Goal: Task Accomplishment & Management: Manage account settings

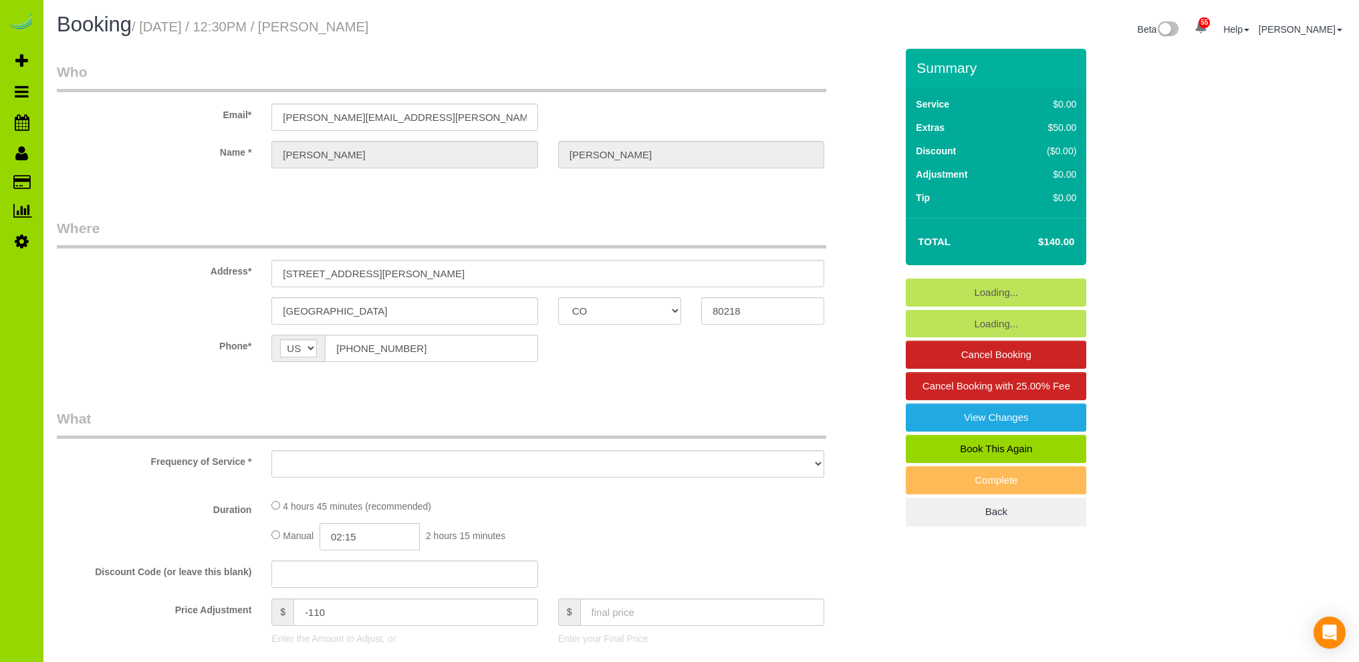
select select "CO"
select select "object:1217"
select select "string:fspay-34b6f2aa-ba9c-4c46-bf94-2b46f6e4dbe4"
select select "spot1"
select select "number:2"
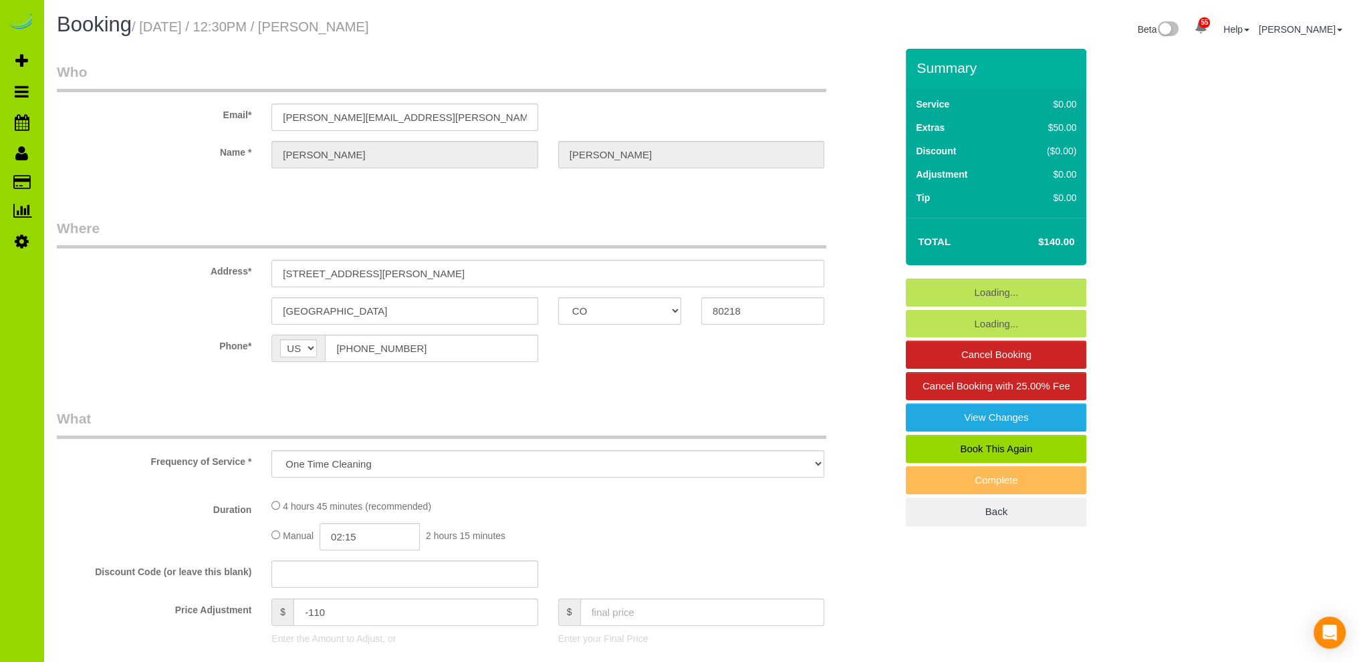
select select "number:11"
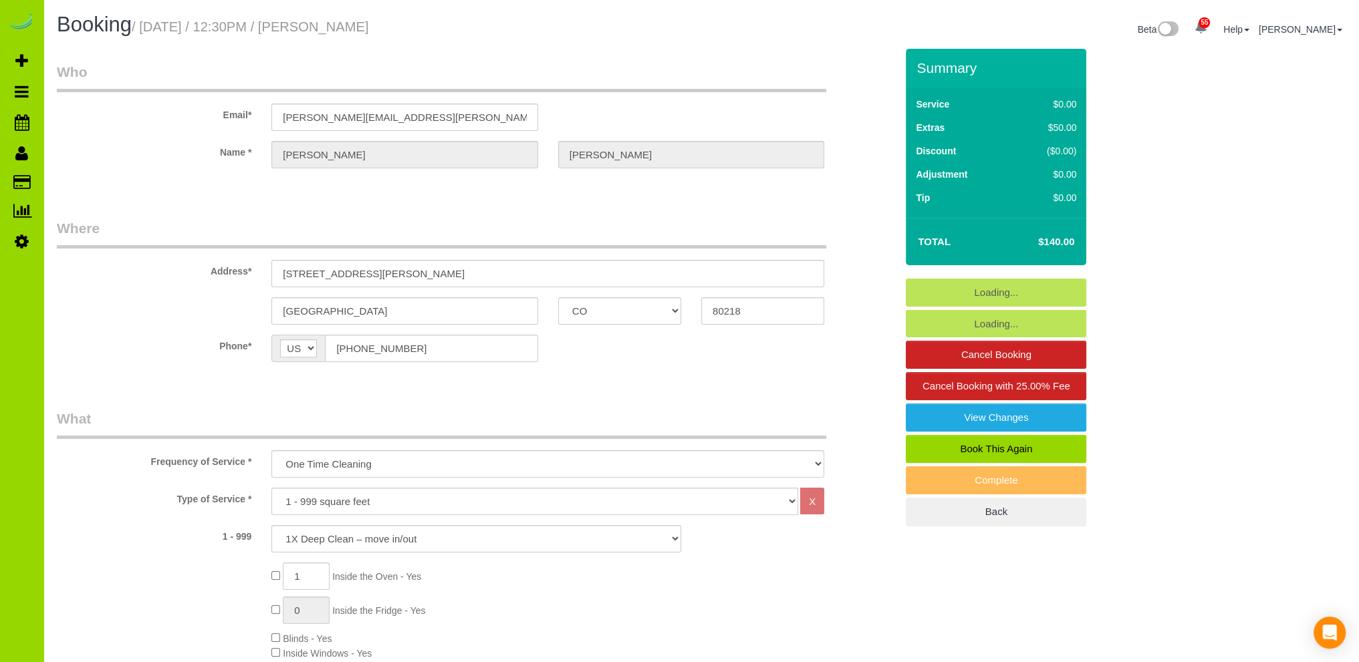
select select "spot6"
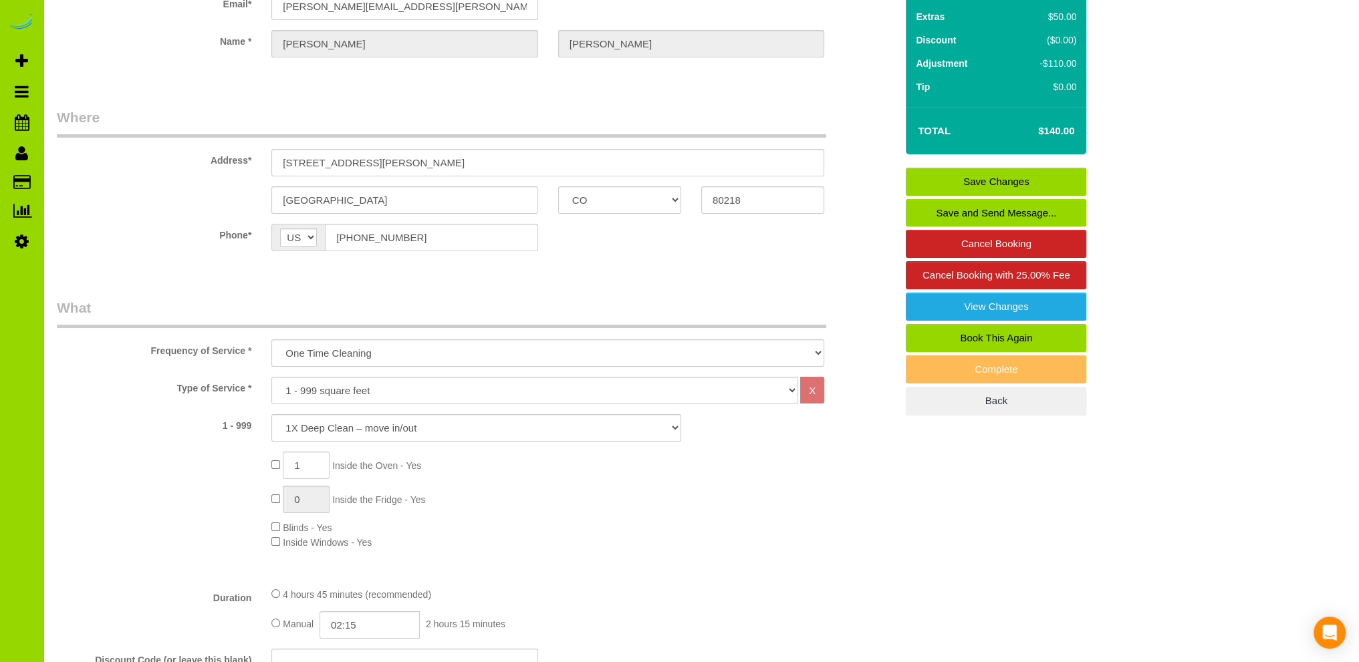
scroll to position [134, 0]
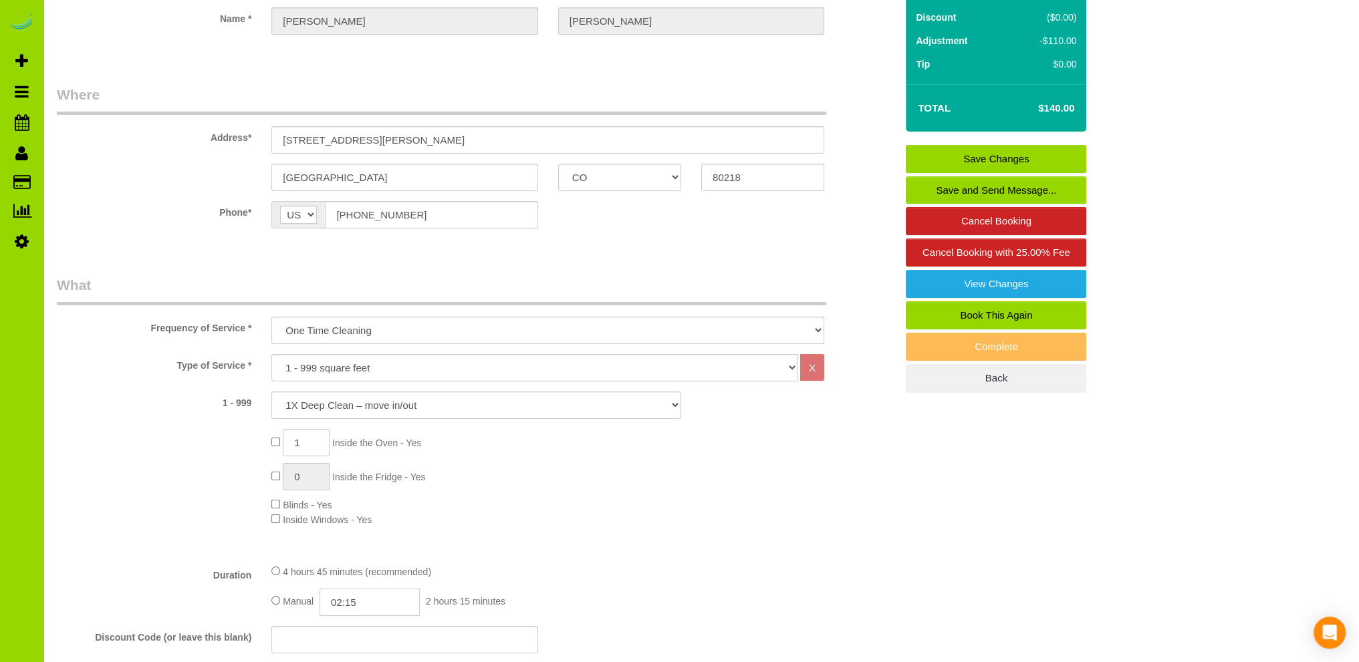
click at [353, 604] on input "02:15" at bounding box center [369, 602] width 100 height 27
type input "02:30"
click at [351, 580] on li "02:30" at bounding box center [354, 585] width 59 height 17
select select "spot11"
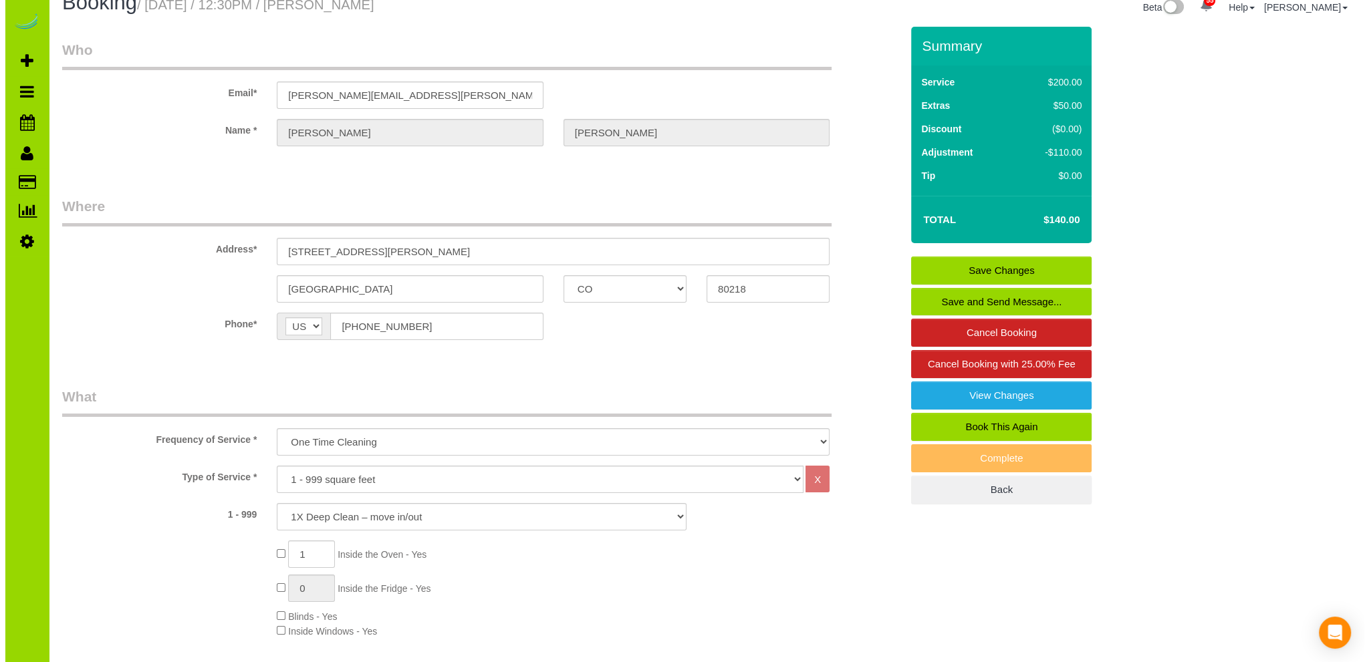
scroll to position [0, 0]
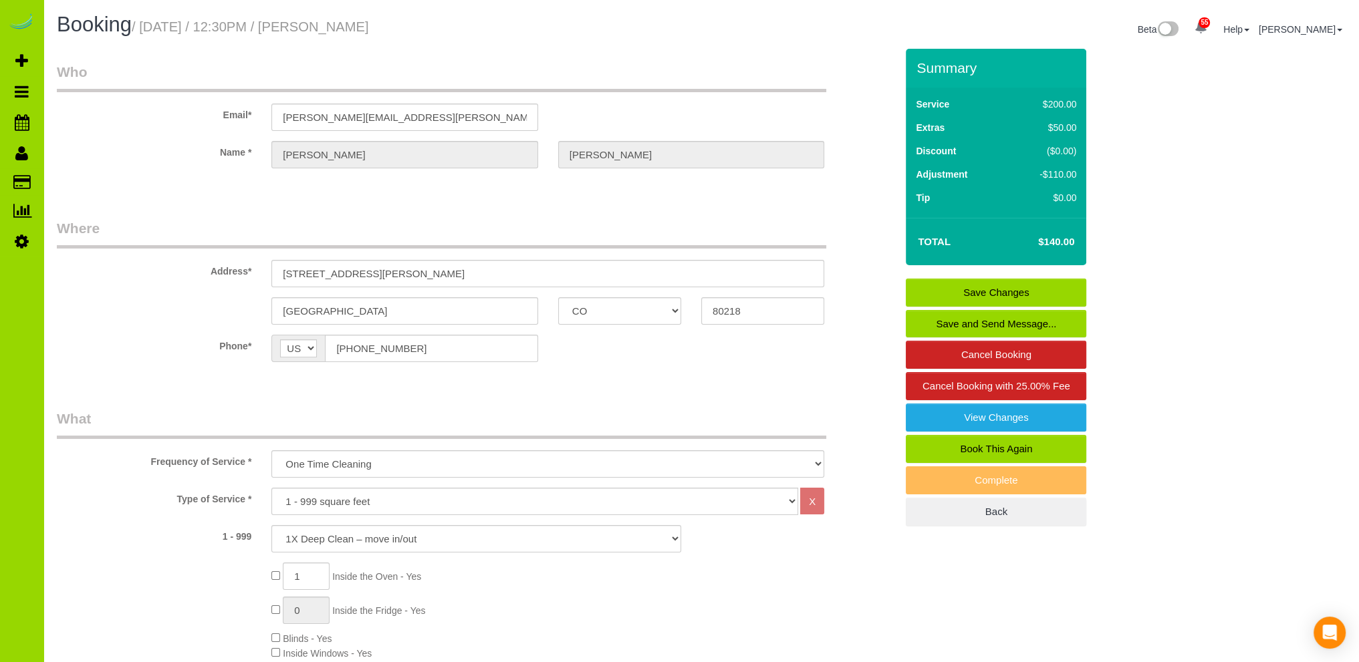
click at [1026, 288] on link "Save Changes" at bounding box center [996, 293] width 180 height 28
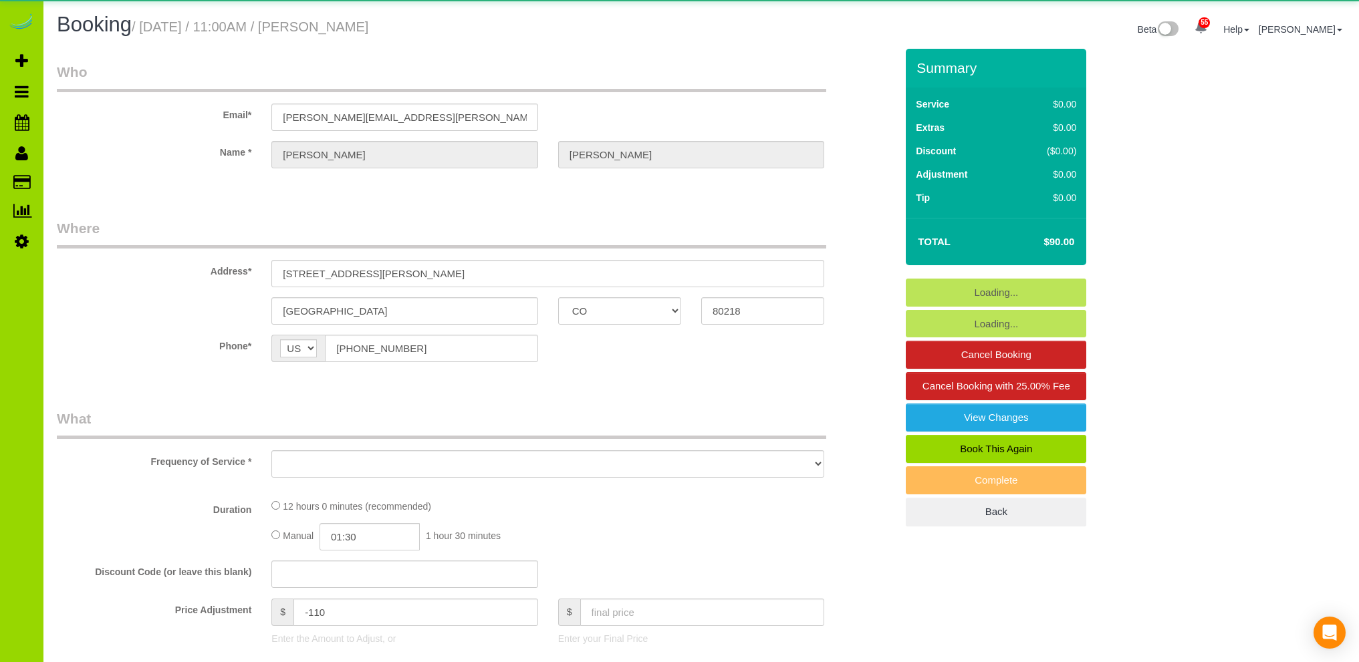
select select "CO"
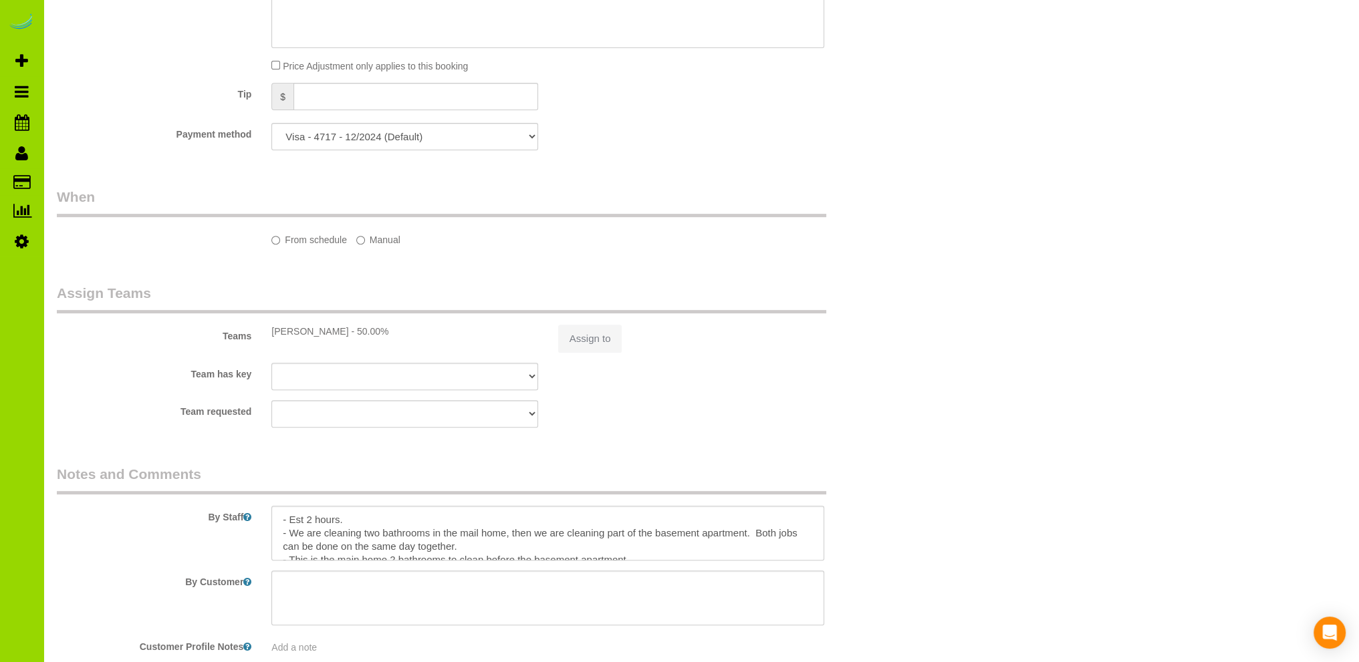
select select "object:806"
select select "3"
select select "number:1"
select select "number:13"
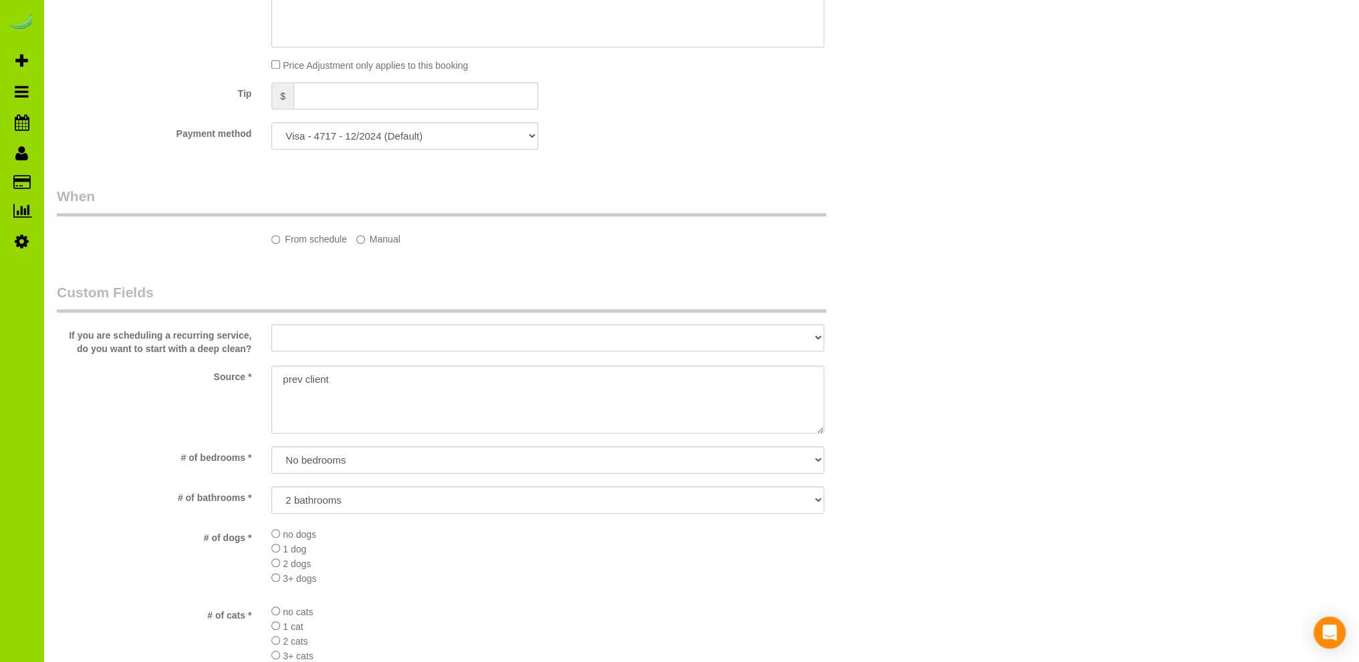
select select "object:1217"
select select "spot1"
select select "3"
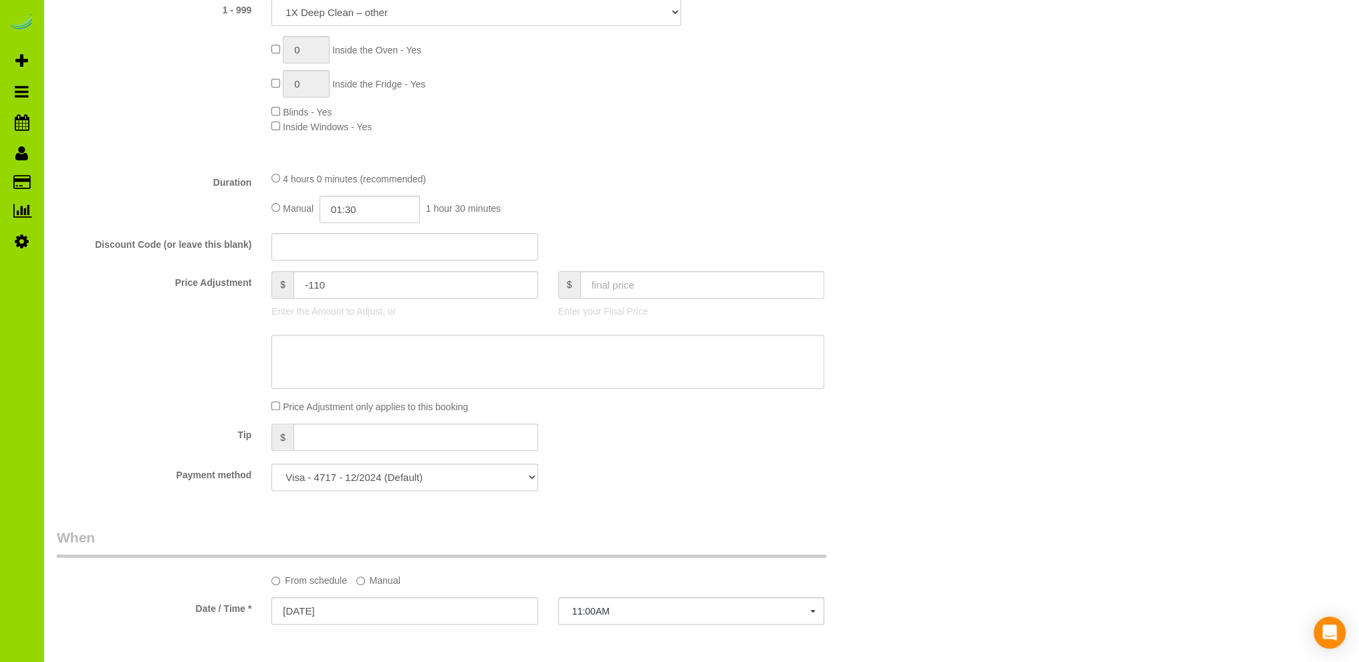
scroll to position [535, 0]
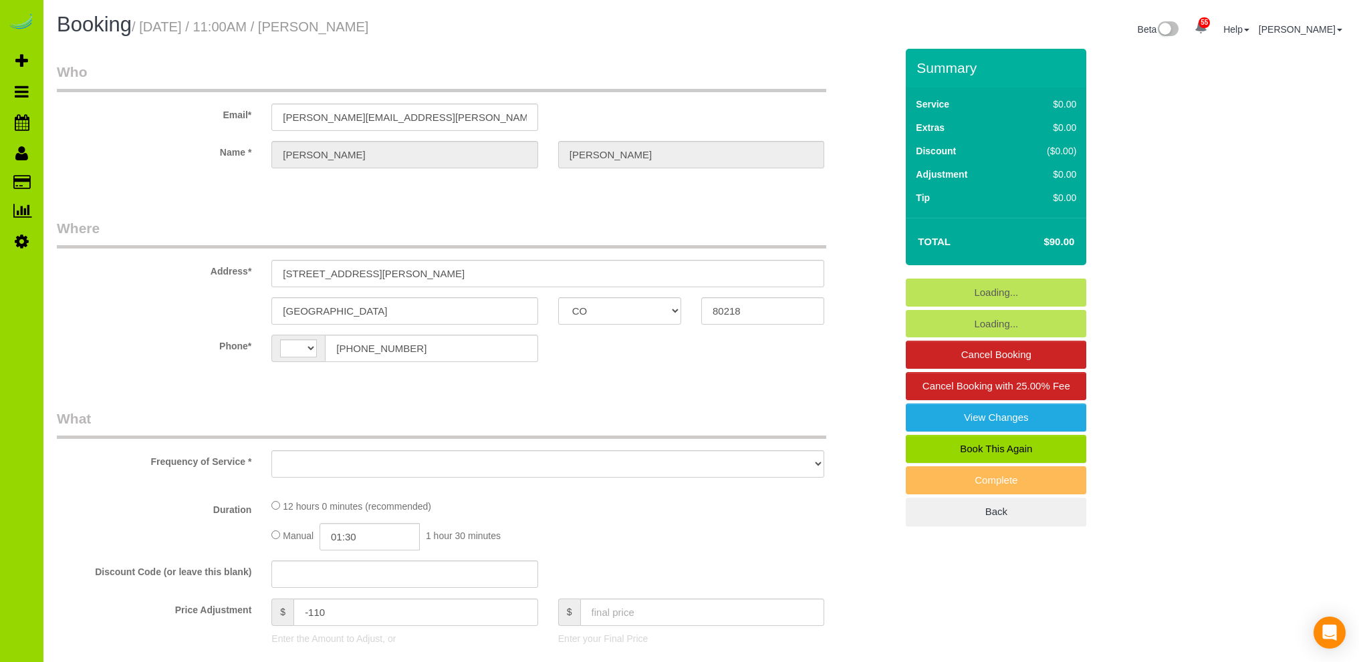
select select "CO"
select select "string:[GEOGRAPHIC_DATA]"
select select "object:1153"
select select "number:1"
select select "number:13"
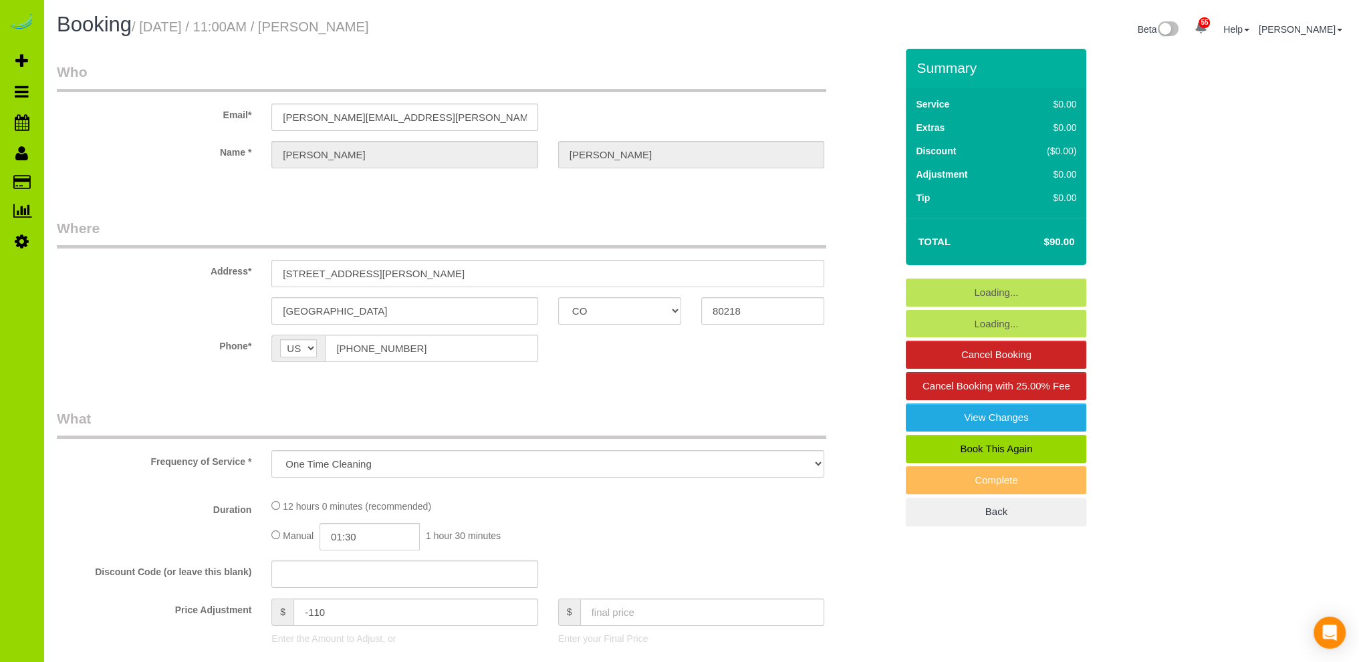
select select "string:fspay-34b6f2aa-ba9c-4c46-bf94-2b46f6e4dbe4"
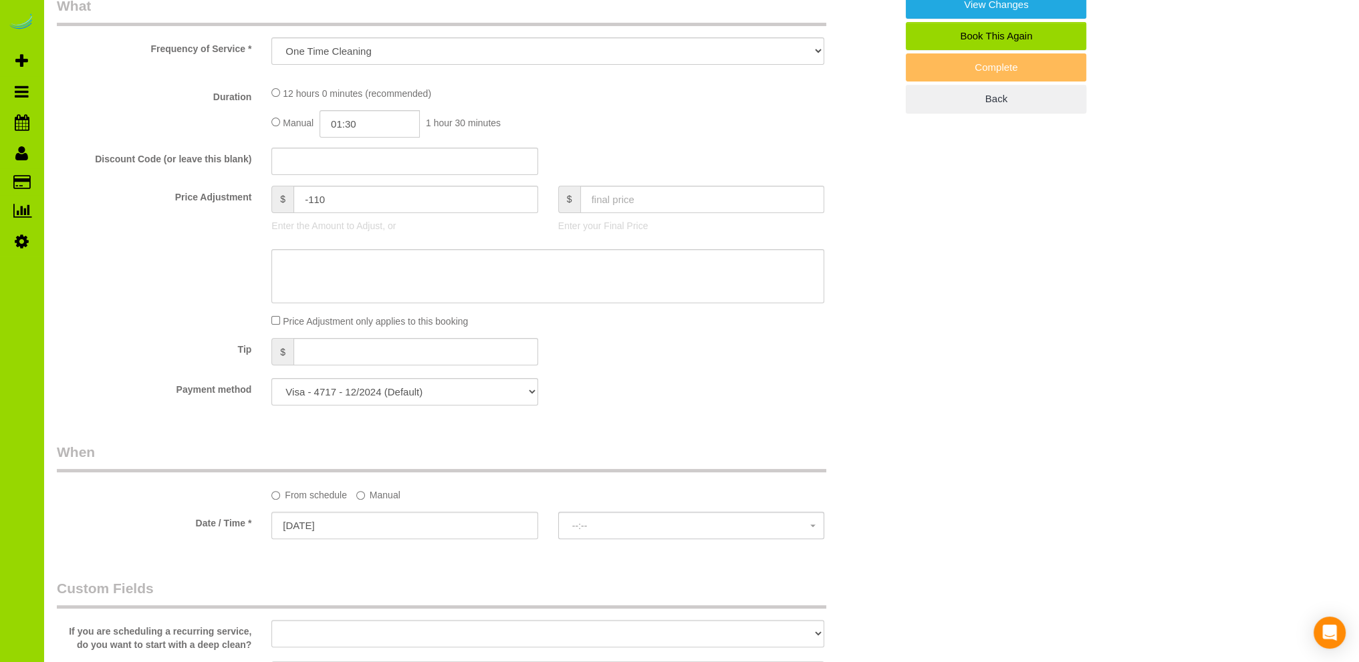
select select "spot1"
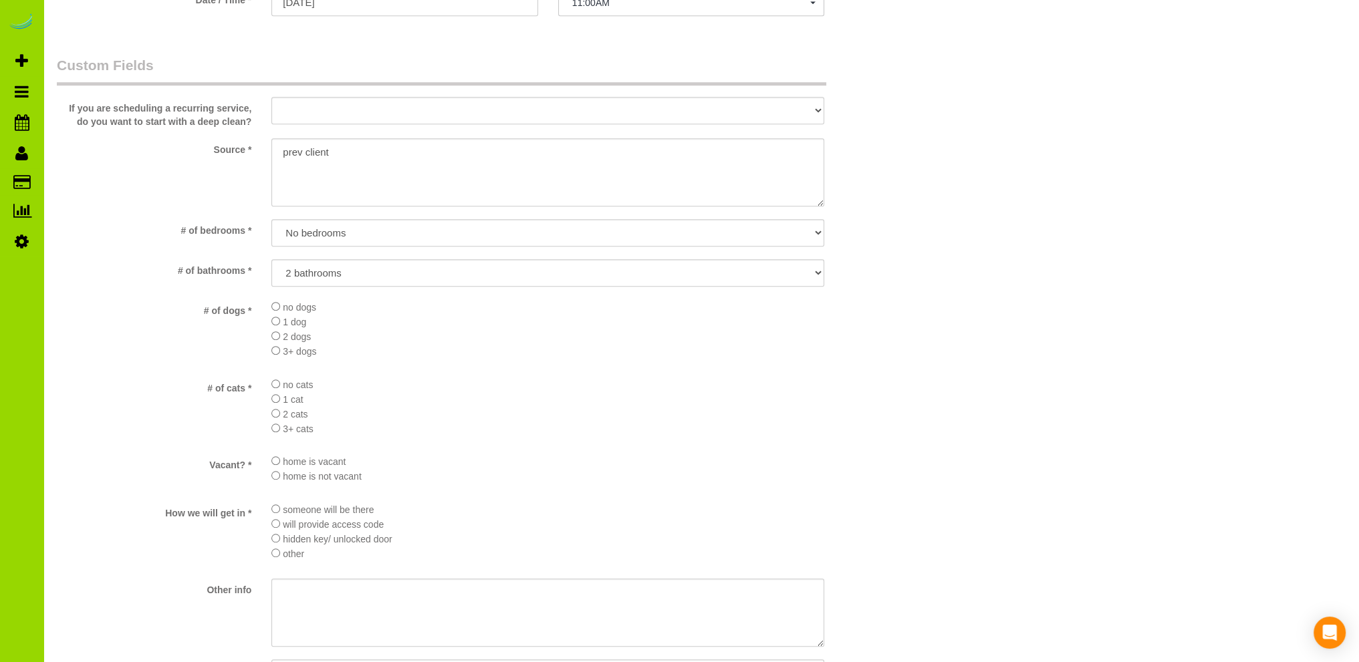
select select "3"
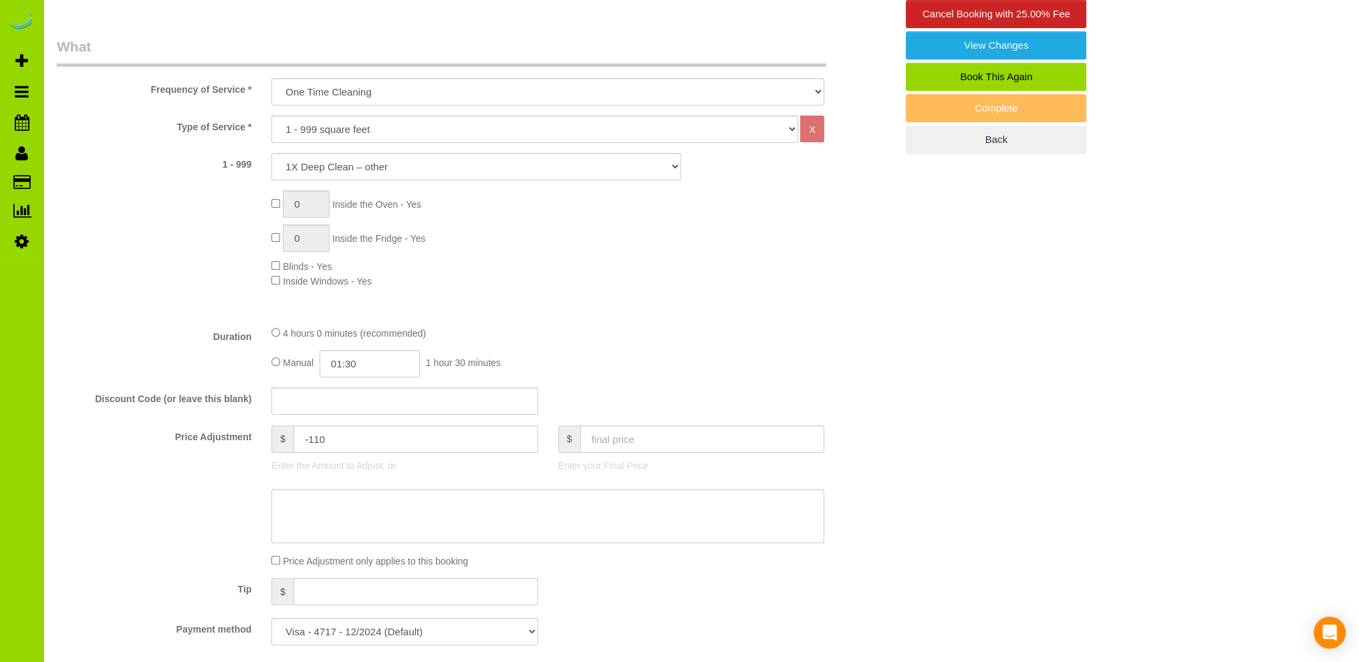
scroll to position [46, 0]
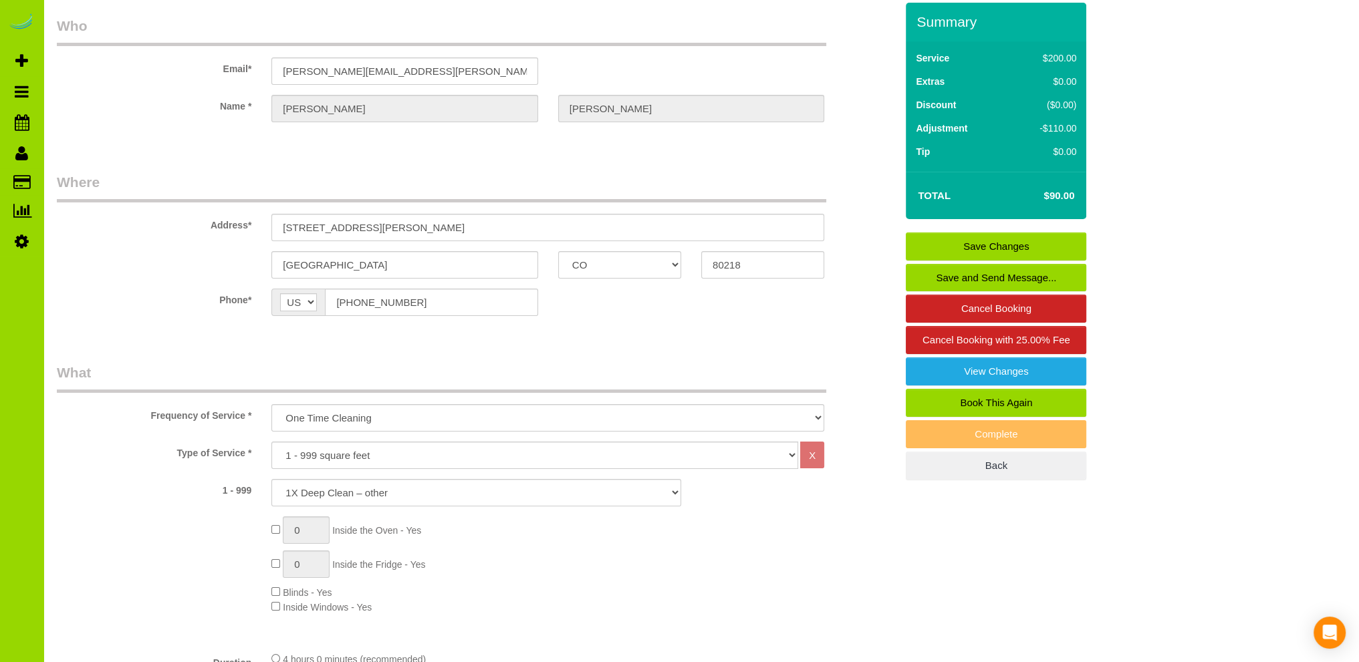
click at [154, 497] on div "1 - 999 1X Deep Clean – move in/out 1X Deep Clean – sale ready 1X Deep Clean – …" at bounding box center [476, 492] width 859 height 27
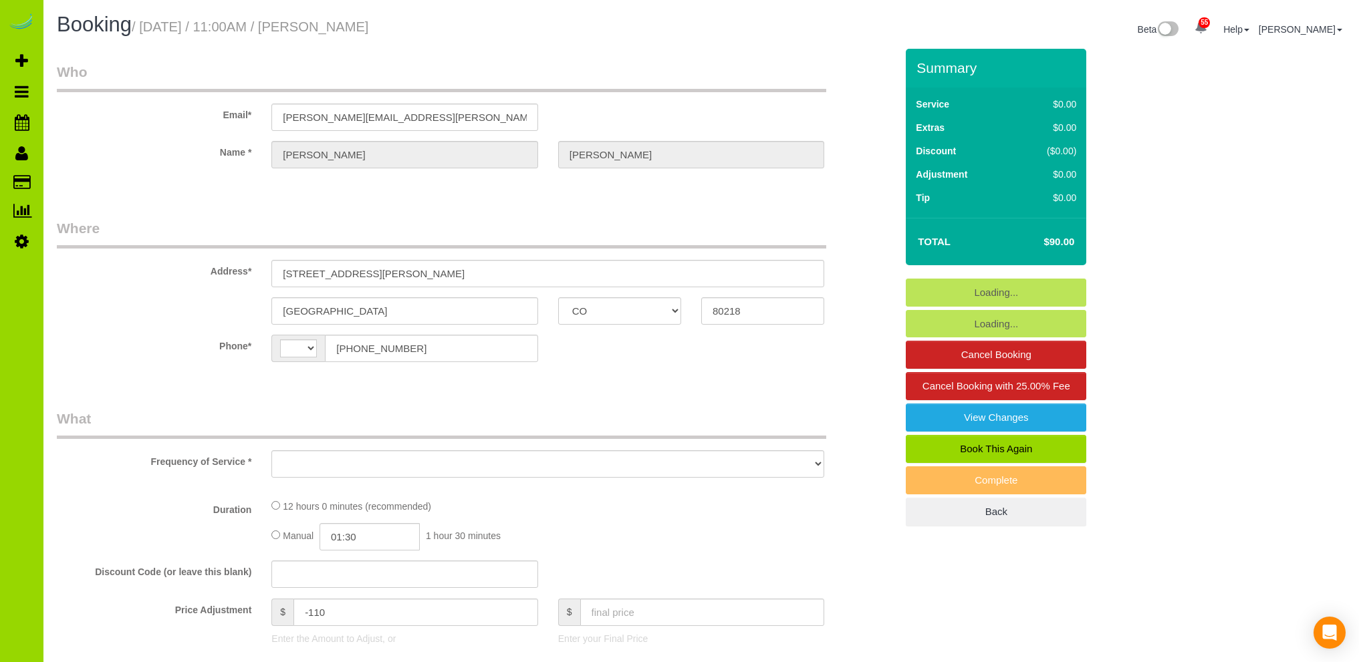
select select "CO"
select select "string:[GEOGRAPHIC_DATA]"
select select "string:fspay-34b6f2aa-ba9c-4c46-bf94-2b46f6e4dbe4"
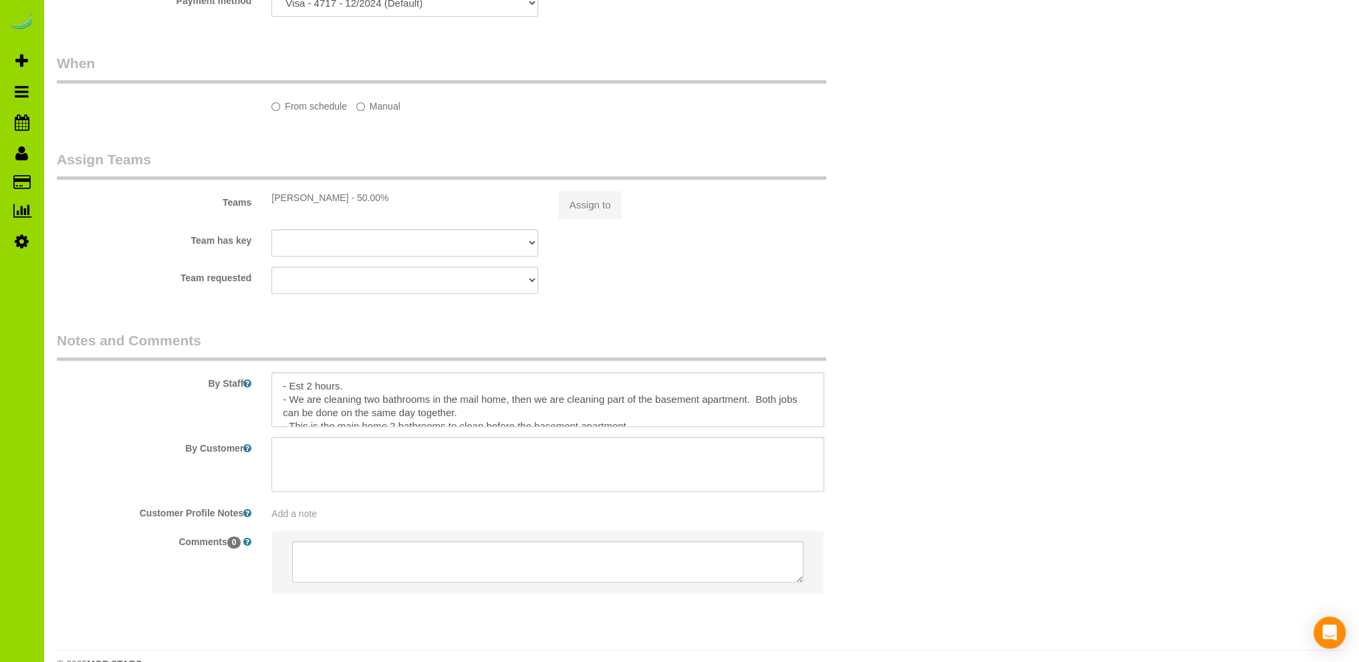
select select "object:806"
select select "number:1"
select select "number:13"
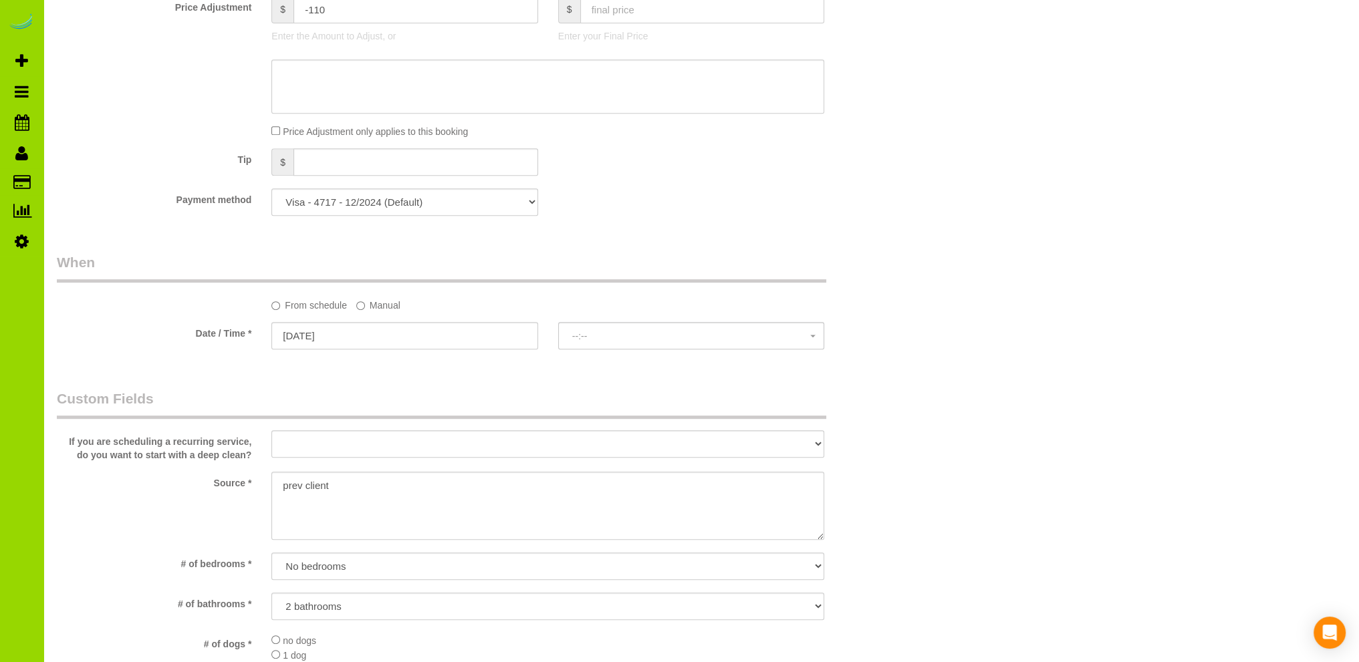
select select "object:1217"
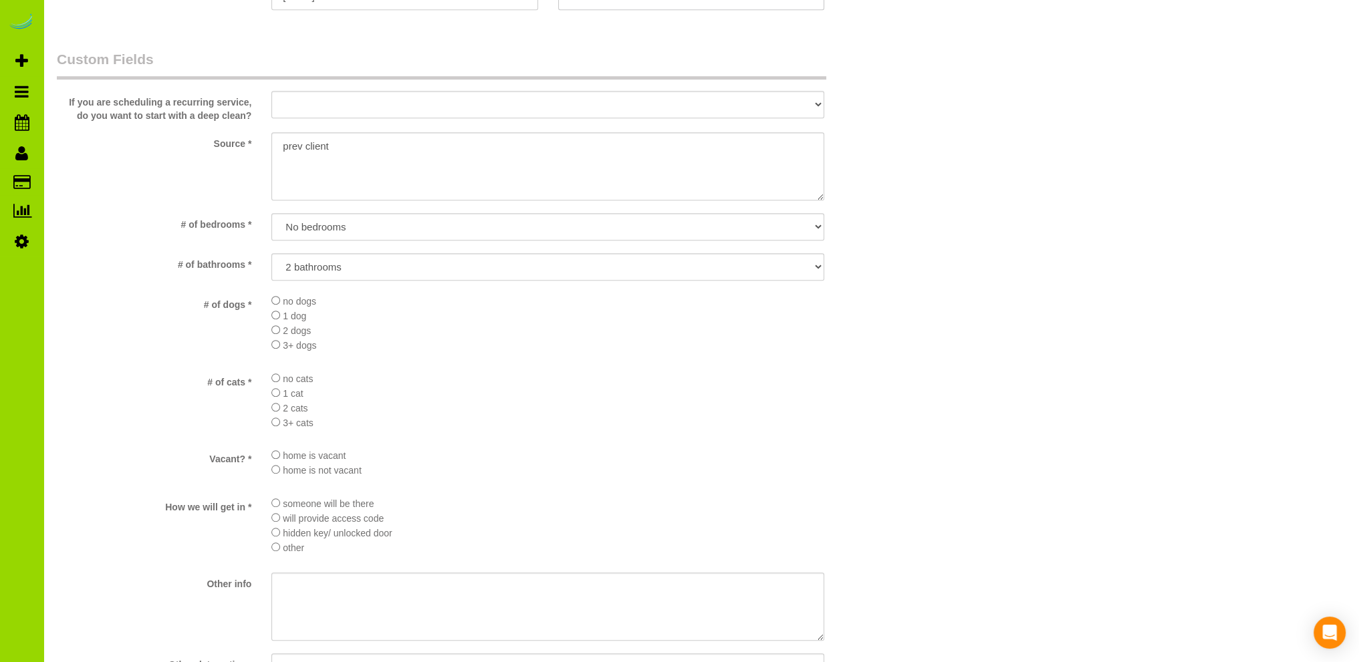
select select "spot1"
select select "3"
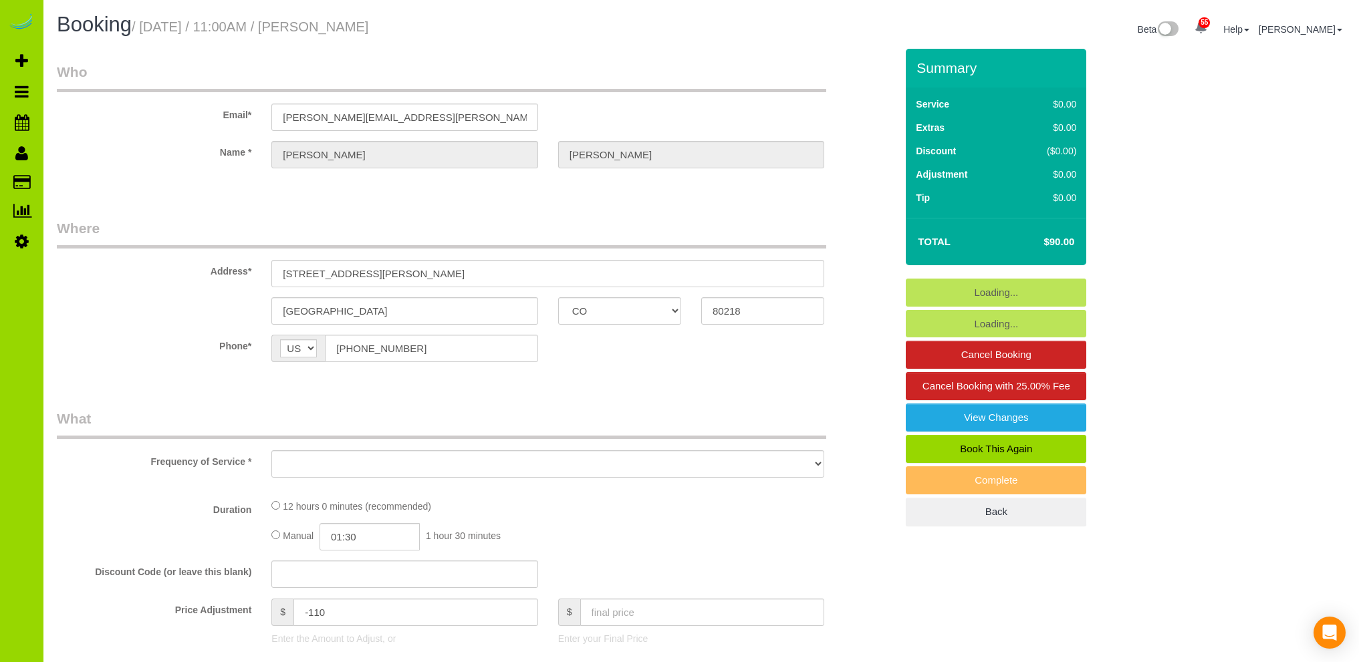
select select "CO"
select select "number:1"
select select "number:13"
select select "object:1068"
select select "spot1"
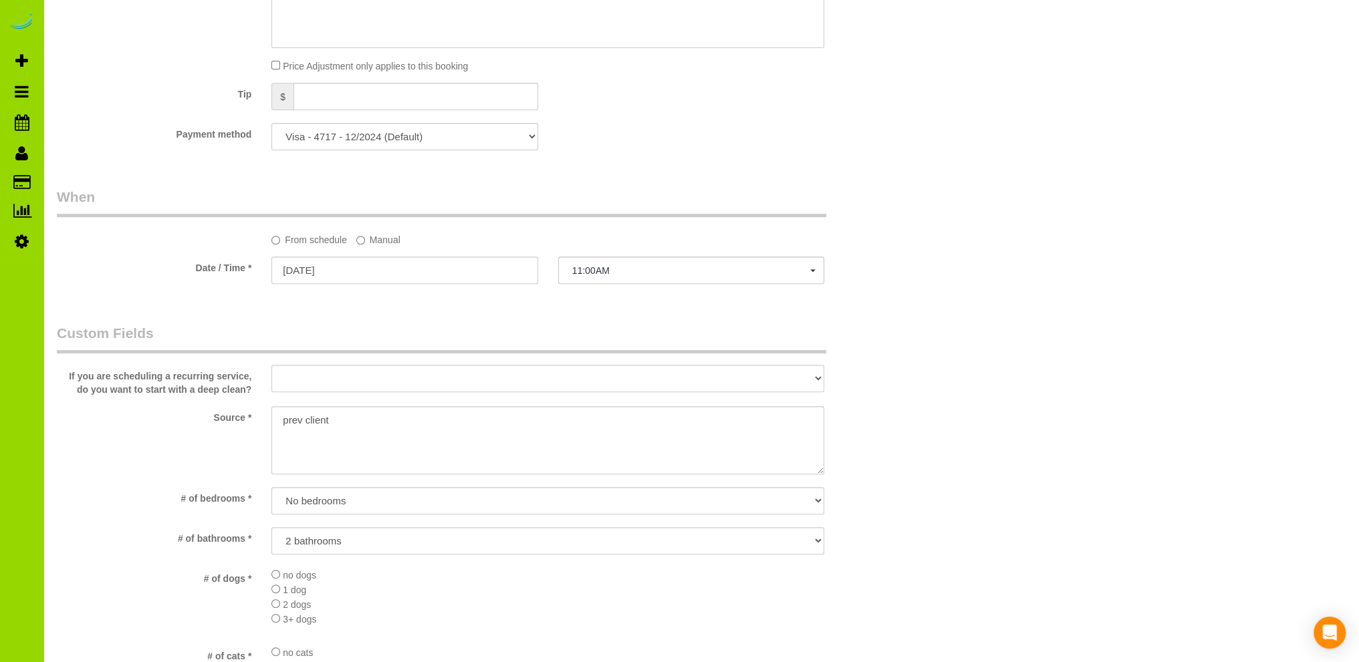
select select "object:1077"
select select "3"
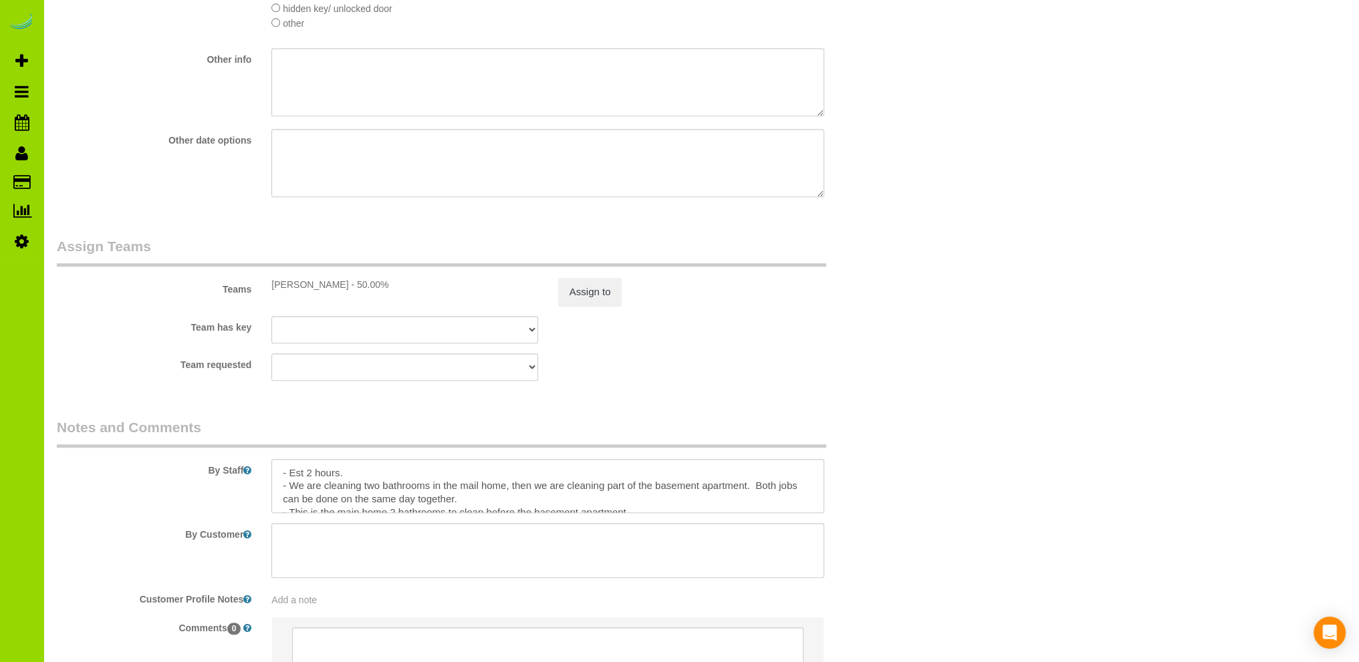
scroll to position [1784, 0]
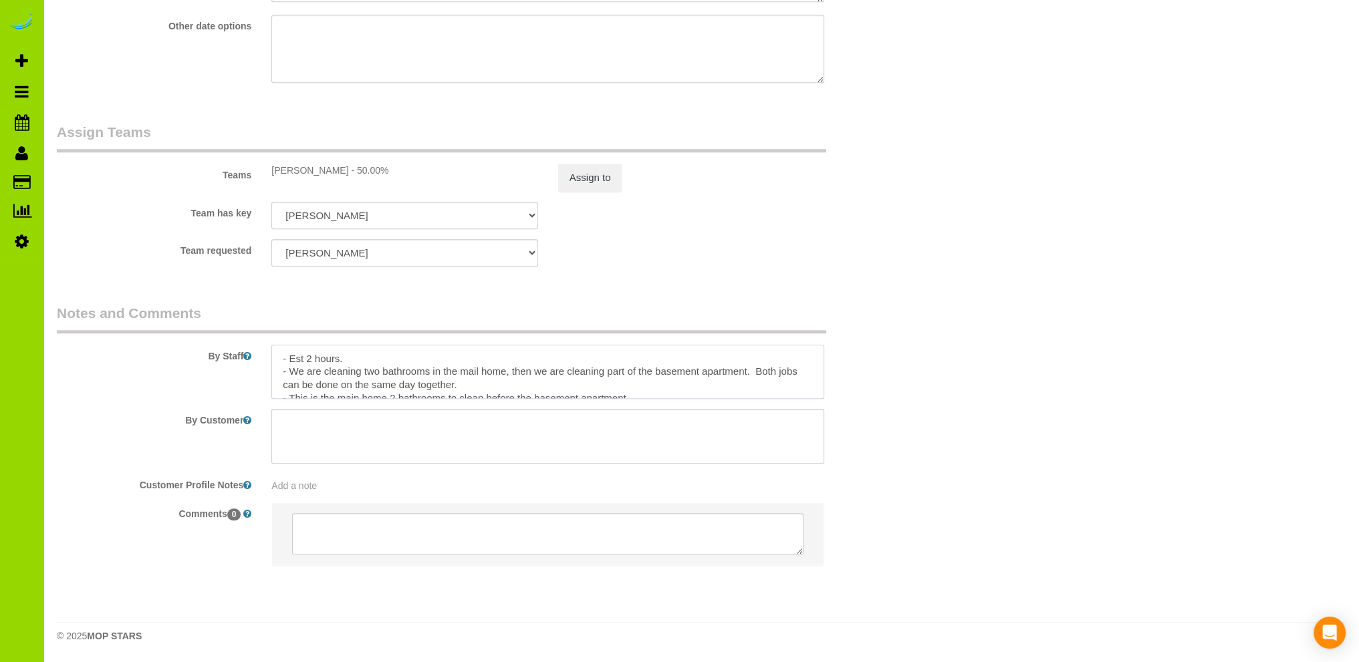
click at [481, 371] on textarea at bounding box center [547, 372] width 553 height 55
click at [477, 370] on textarea at bounding box center [547, 372] width 553 height 55
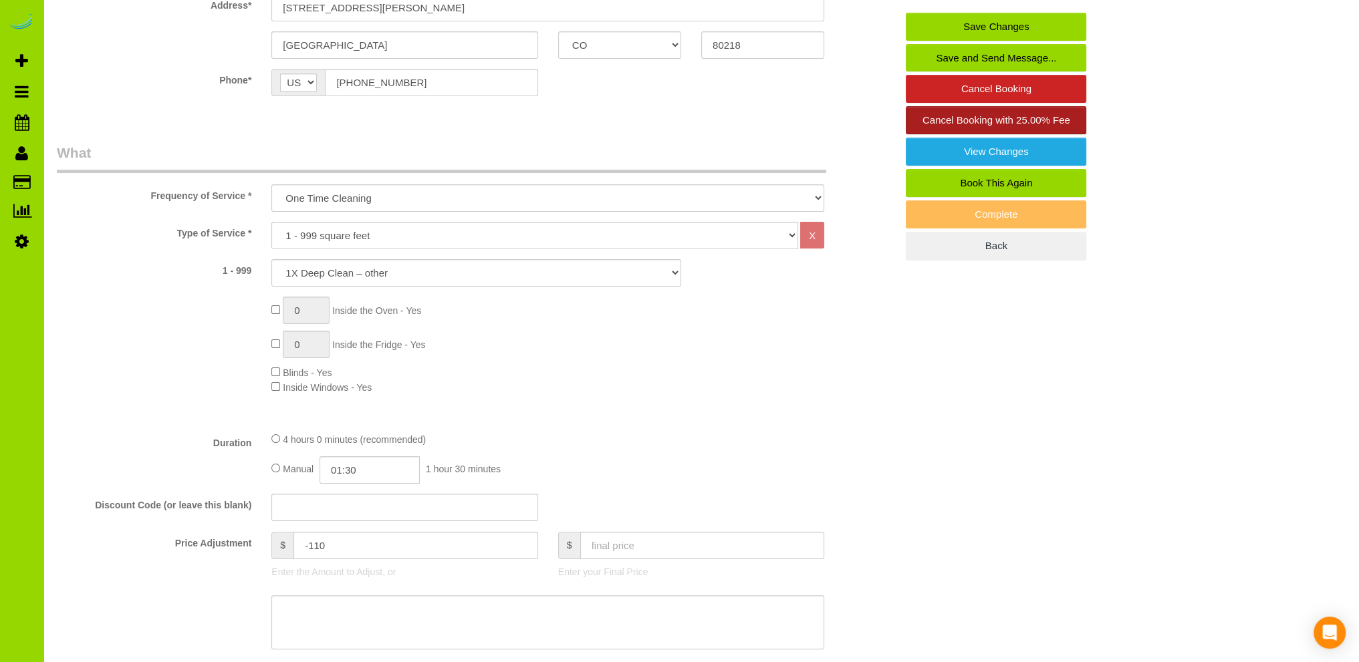
scroll to position [0, 0]
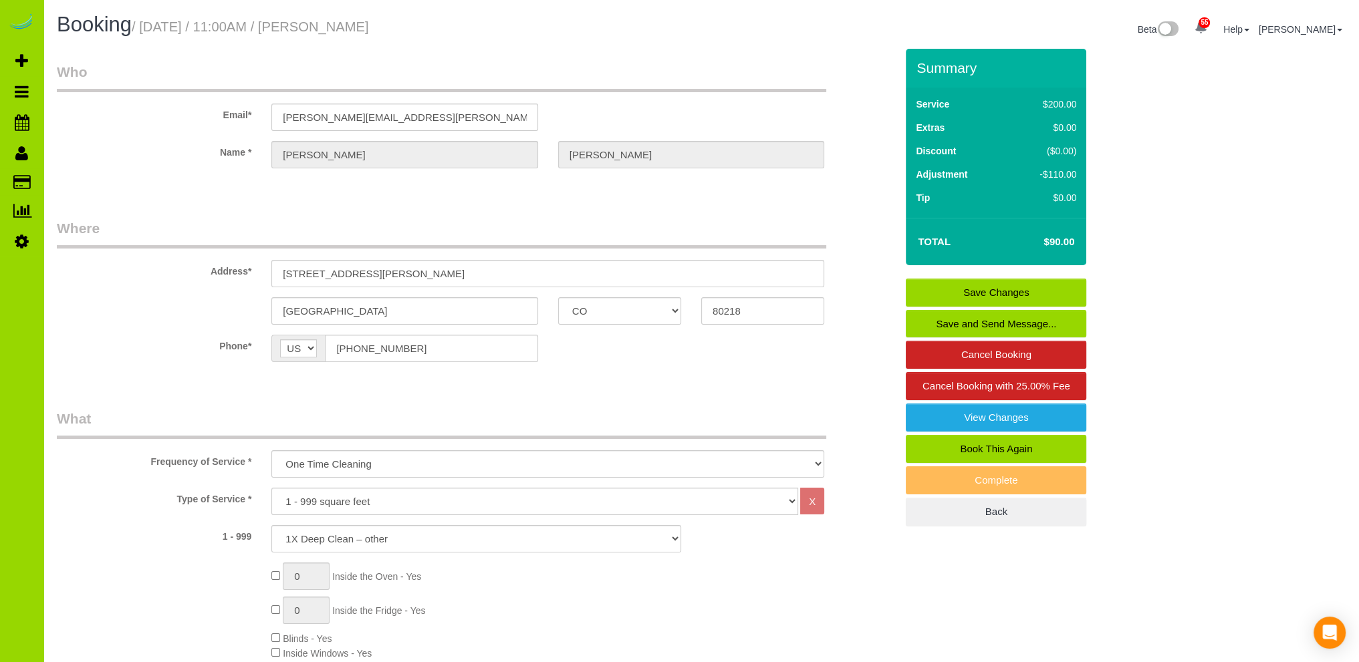
type textarea "- Est 2 hours. - We are cleaning two bathrooms in the main home, then we are cl…"
click at [1012, 288] on link "Save Changes" at bounding box center [996, 293] width 180 height 28
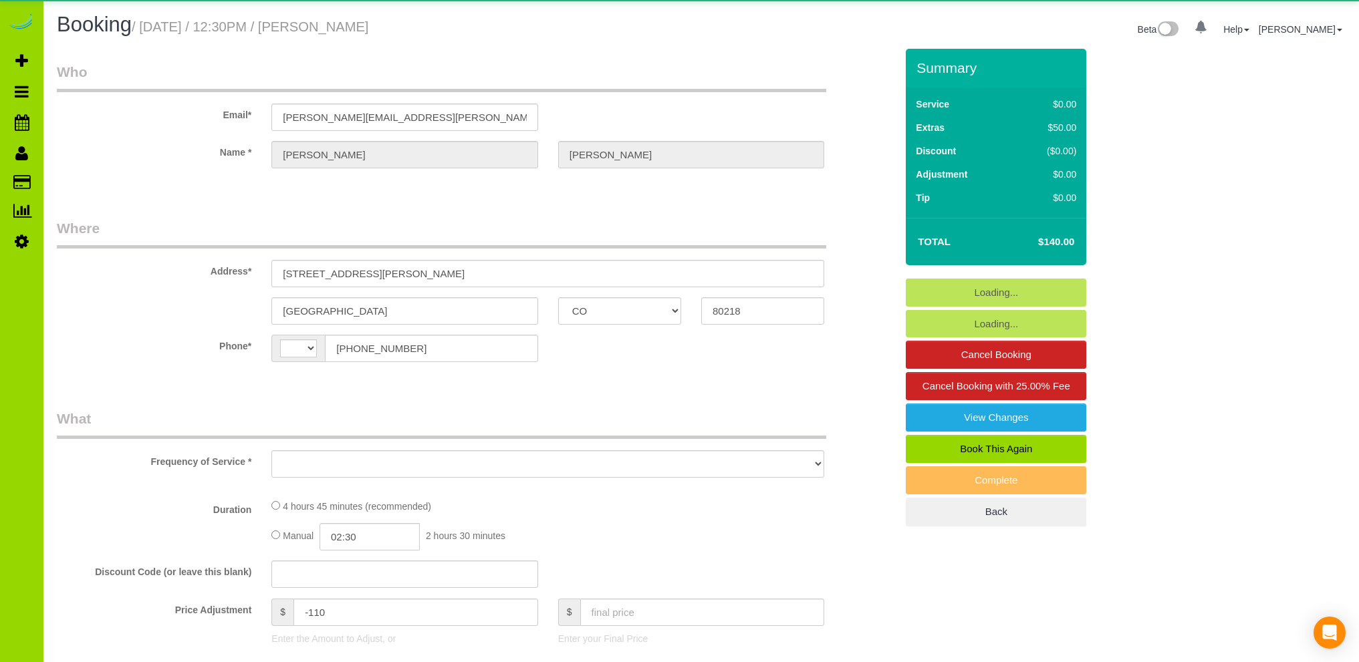
select select "CO"
select select "string:[GEOGRAPHIC_DATA]"
select select "object:1068"
select select "string:fspay-34b6f2aa-ba9c-4c46-bf94-2b46f6e4dbe4"
select select "number:2"
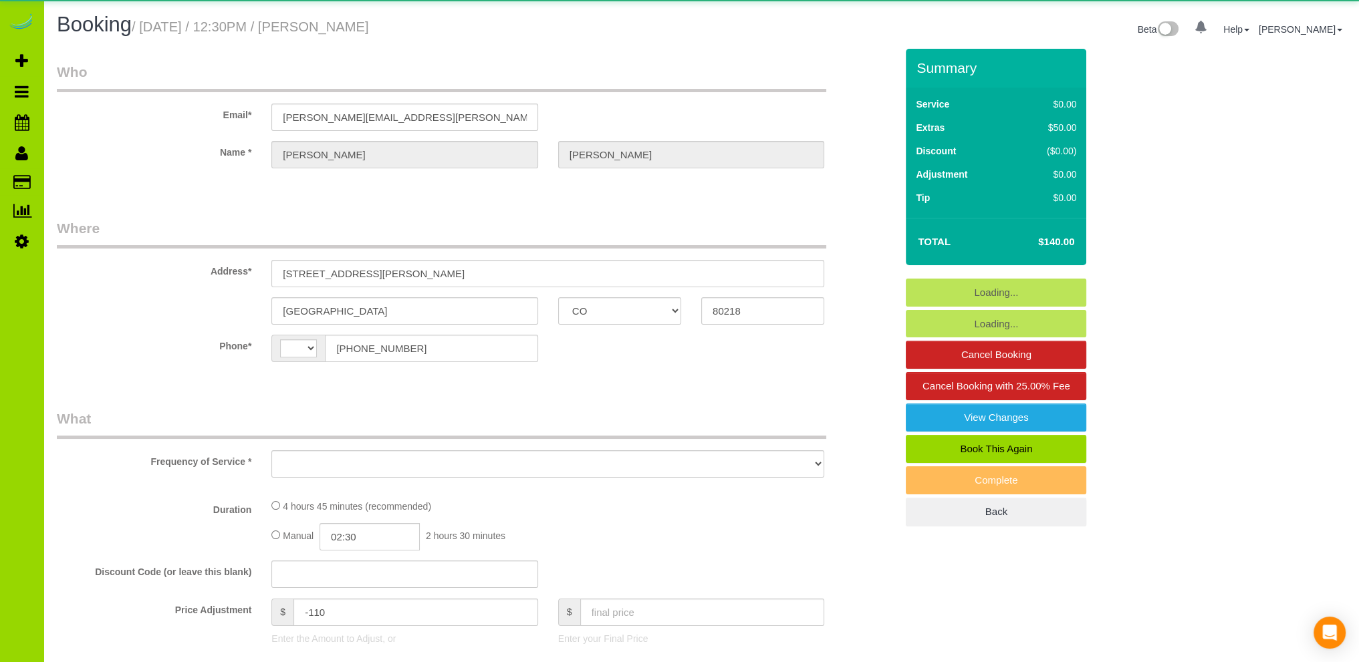
select select "number:11"
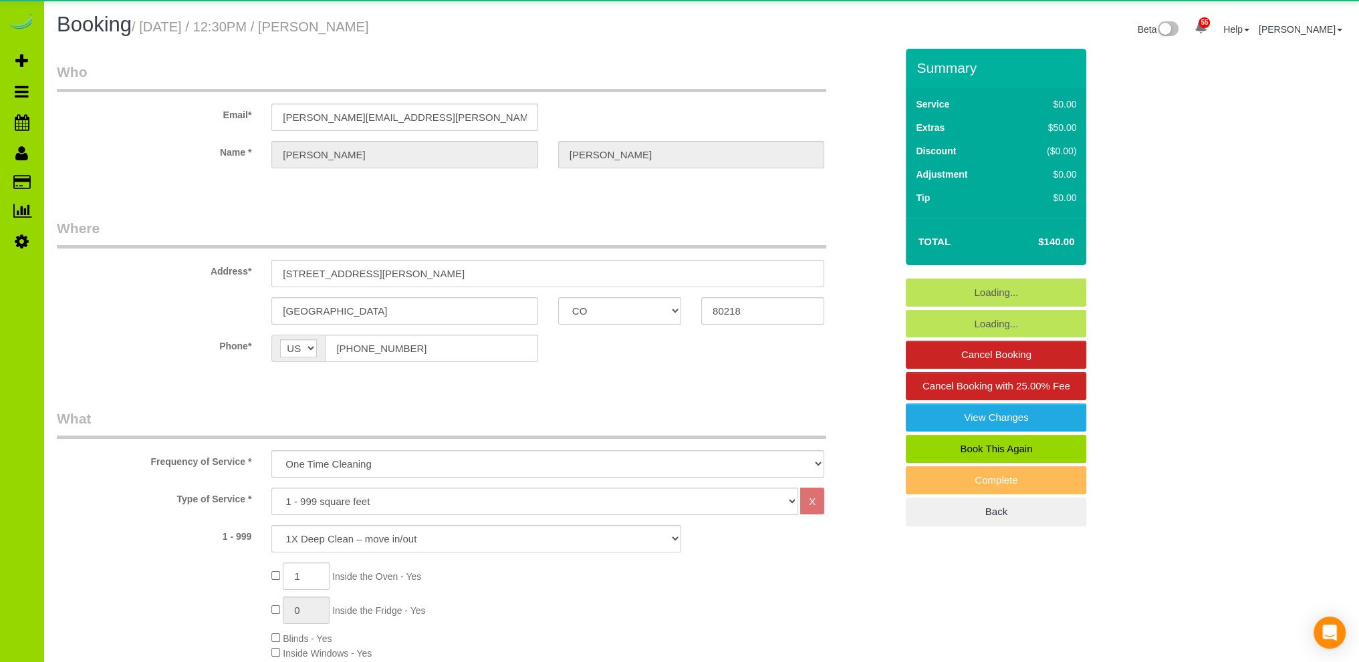
select select "object:1247"
select select "spot1"
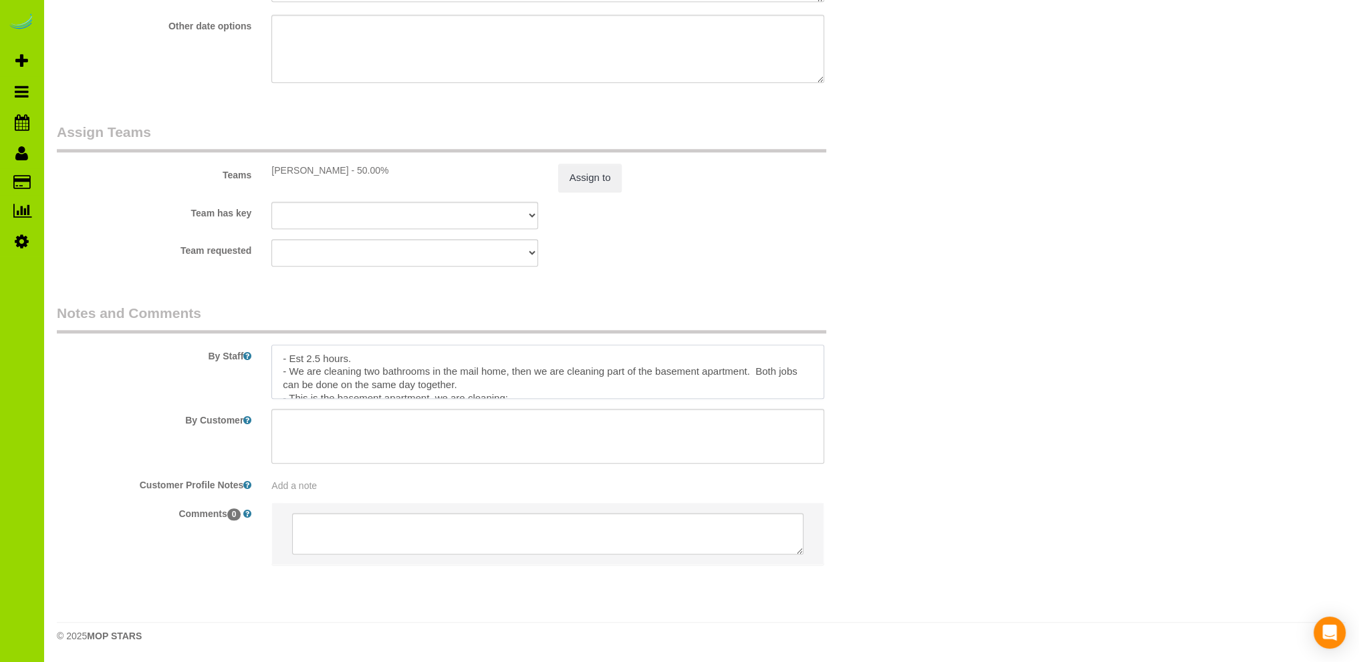
drag, startPoint x: 471, startPoint y: 386, endPoint x: 270, endPoint y: 372, distance: 200.9
click at [270, 372] on div at bounding box center [547, 372] width 573 height 55
click at [434, 374] on textarea at bounding box center [547, 372] width 553 height 55
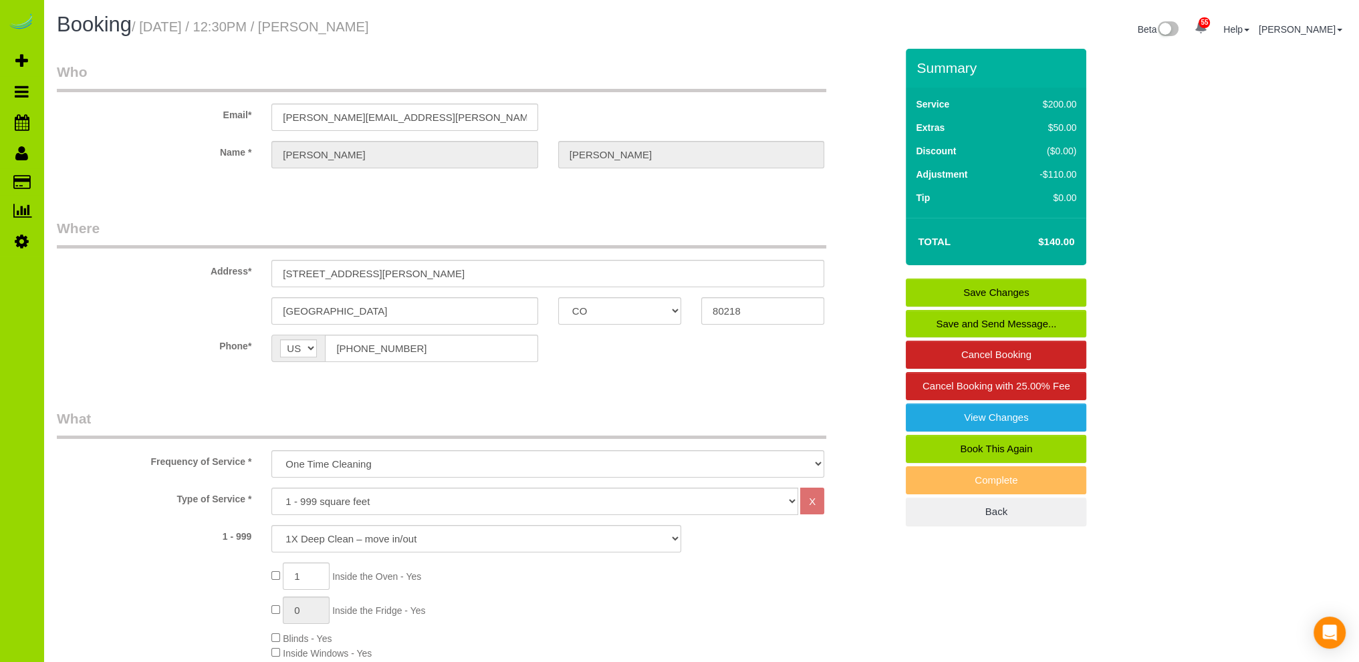
type textarea "- Est 2.5 hours. - This is the basement apartment, we are cleaning after the tw…"
click at [1019, 289] on link "Save Changes" at bounding box center [996, 293] width 180 height 28
